Goal: Navigation & Orientation: Understand site structure

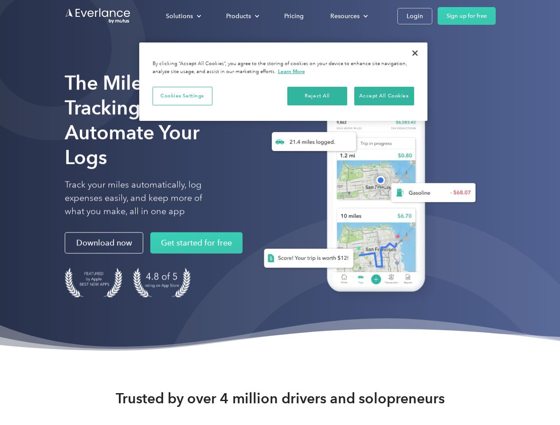
click at [183, 16] on div "Solutions" at bounding box center [179, 16] width 27 height 11
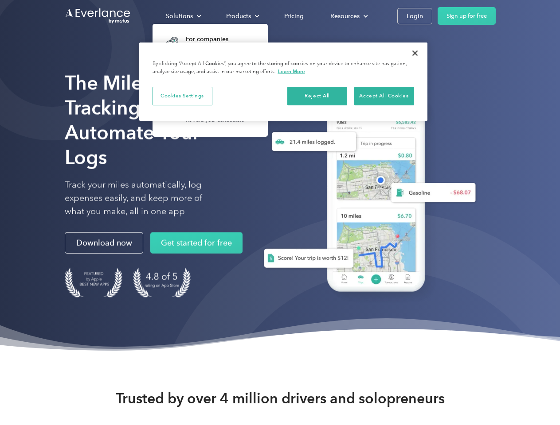
click at [241, 16] on div "Products" at bounding box center [238, 16] width 25 height 11
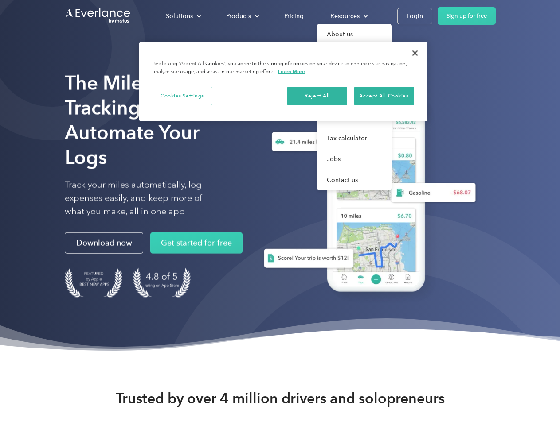
click at [348, 16] on div "Resources" at bounding box center [344, 16] width 29 height 11
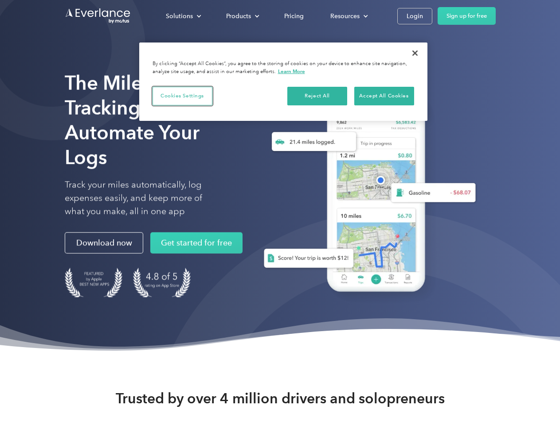
click at [182, 96] on button "Cookies Settings" at bounding box center [182, 96] width 60 height 19
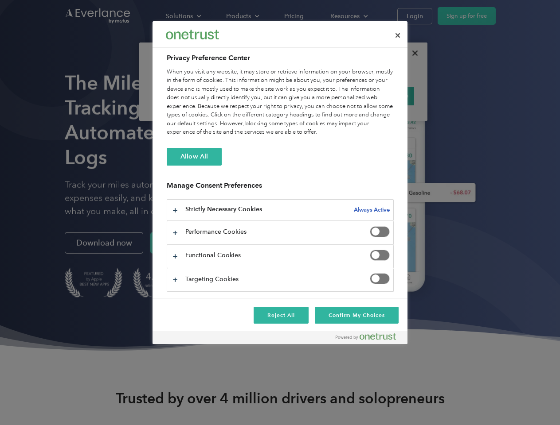
click at [317, 96] on div "When you visit any website, it may store or retrieve information on your browse…" at bounding box center [280, 102] width 227 height 69
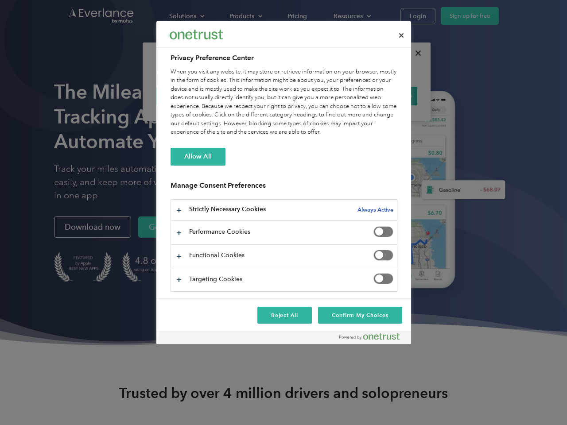
click at [384, 96] on div "When you visit any website, it may store or retrieve information on your browse…" at bounding box center [284, 102] width 227 height 69
click at [415, 53] on div at bounding box center [283, 212] width 567 height 425
